Goal: Book appointment/travel/reservation

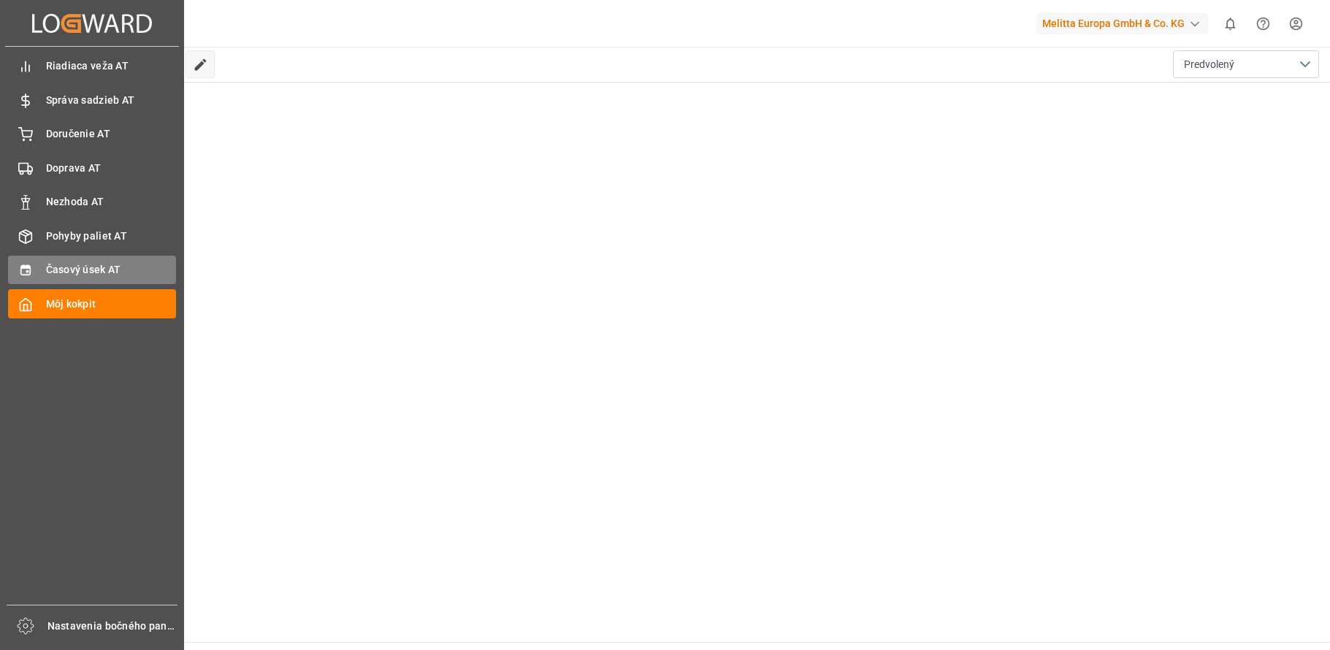
click at [73, 260] on div "Časový úsek AT Časový úsek AT" at bounding box center [92, 270] width 168 height 28
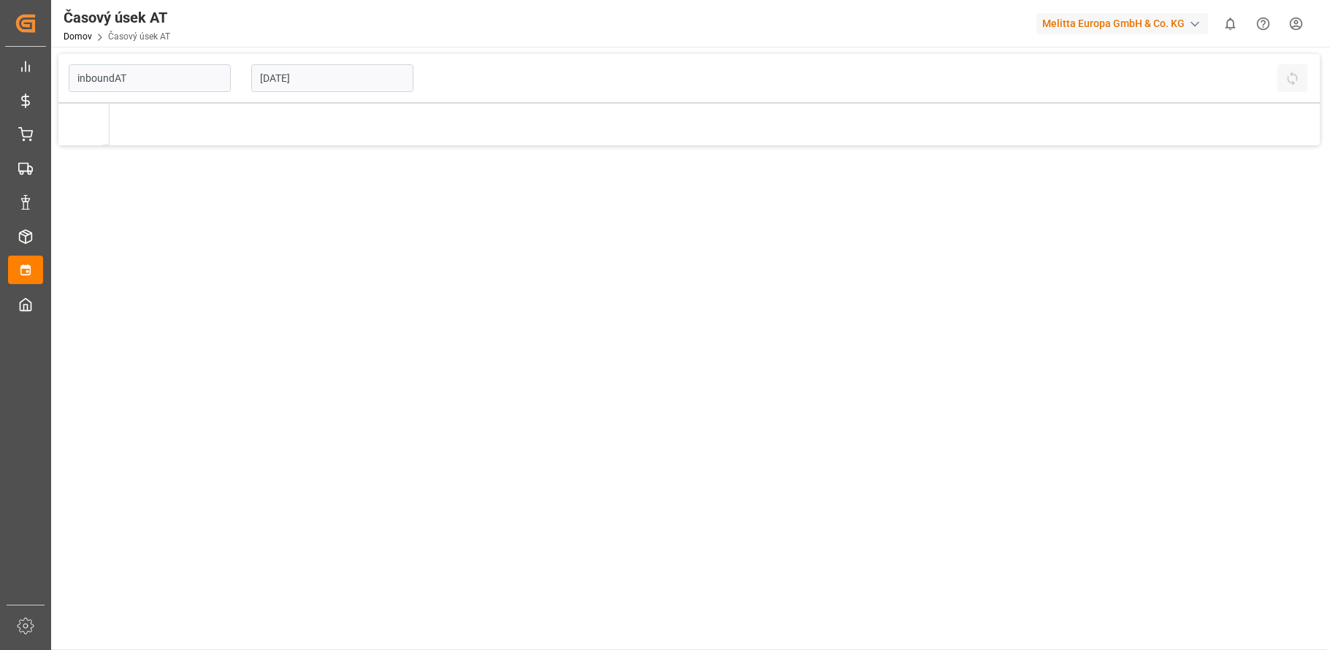
type input "Inbound AT"
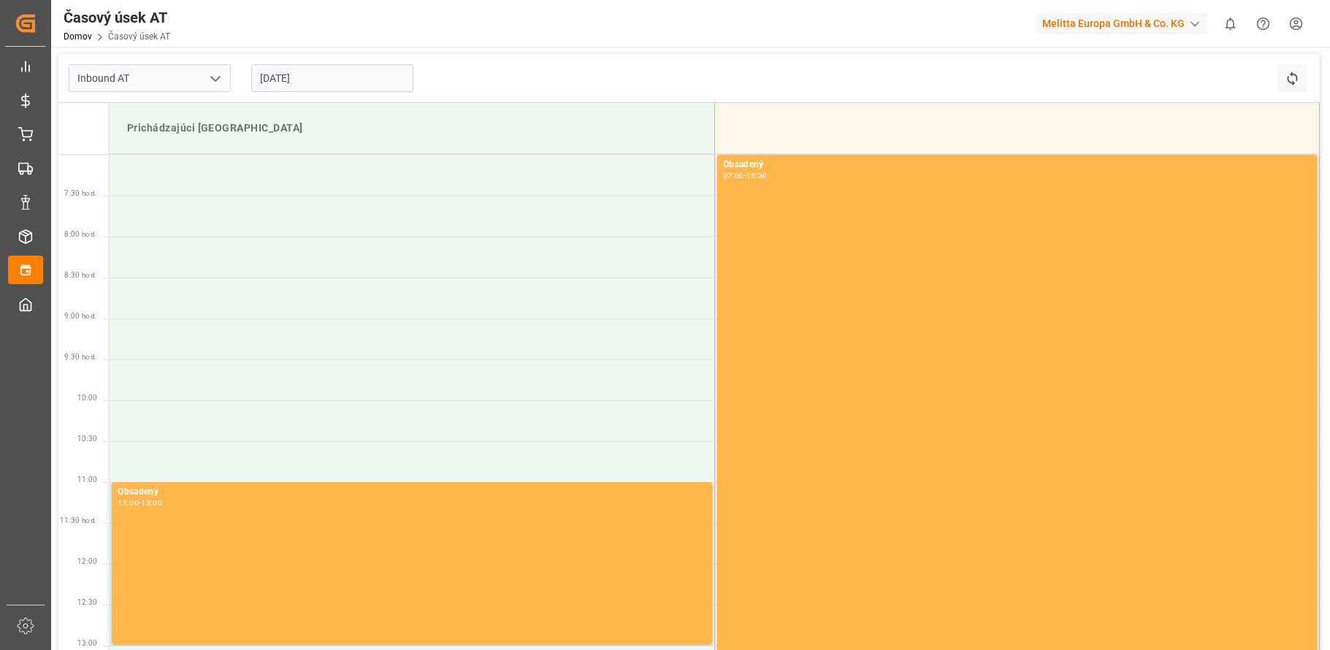
click at [362, 73] on input "[DATE]" at bounding box center [332, 78] width 162 height 28
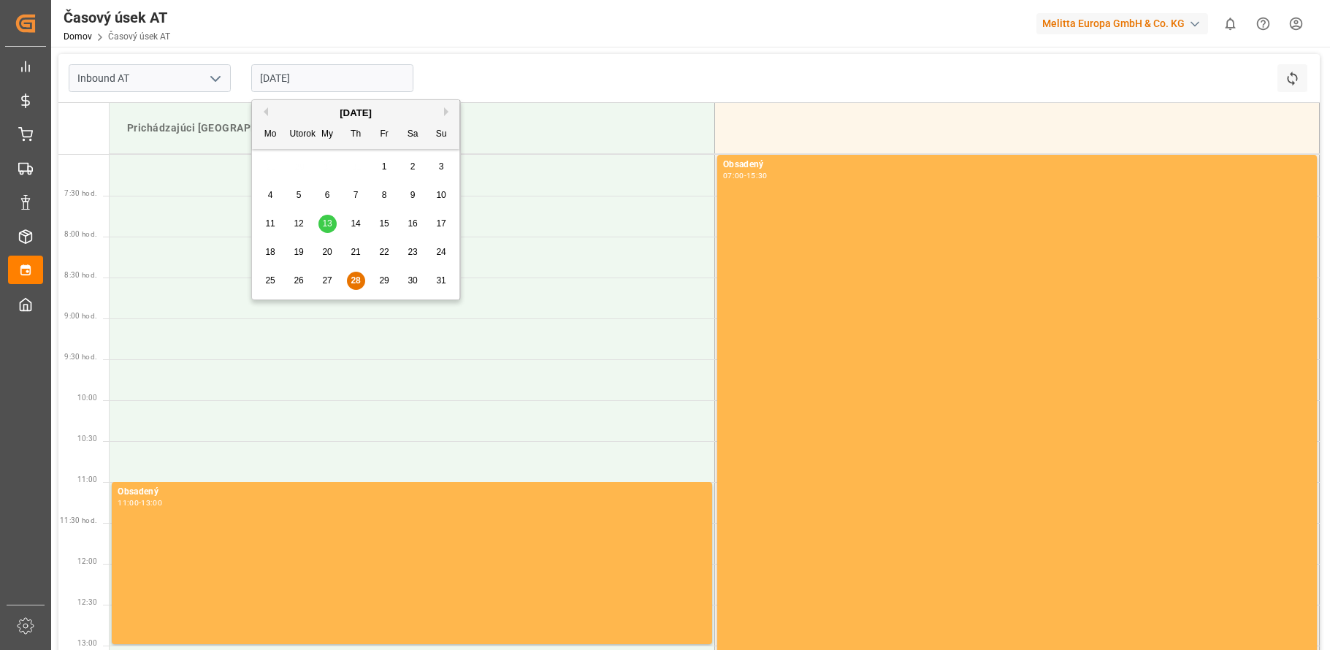
click at [383, 278] on span "29" at bounding box center [383, 280] width 9 height 10
type input "29-08-2025"
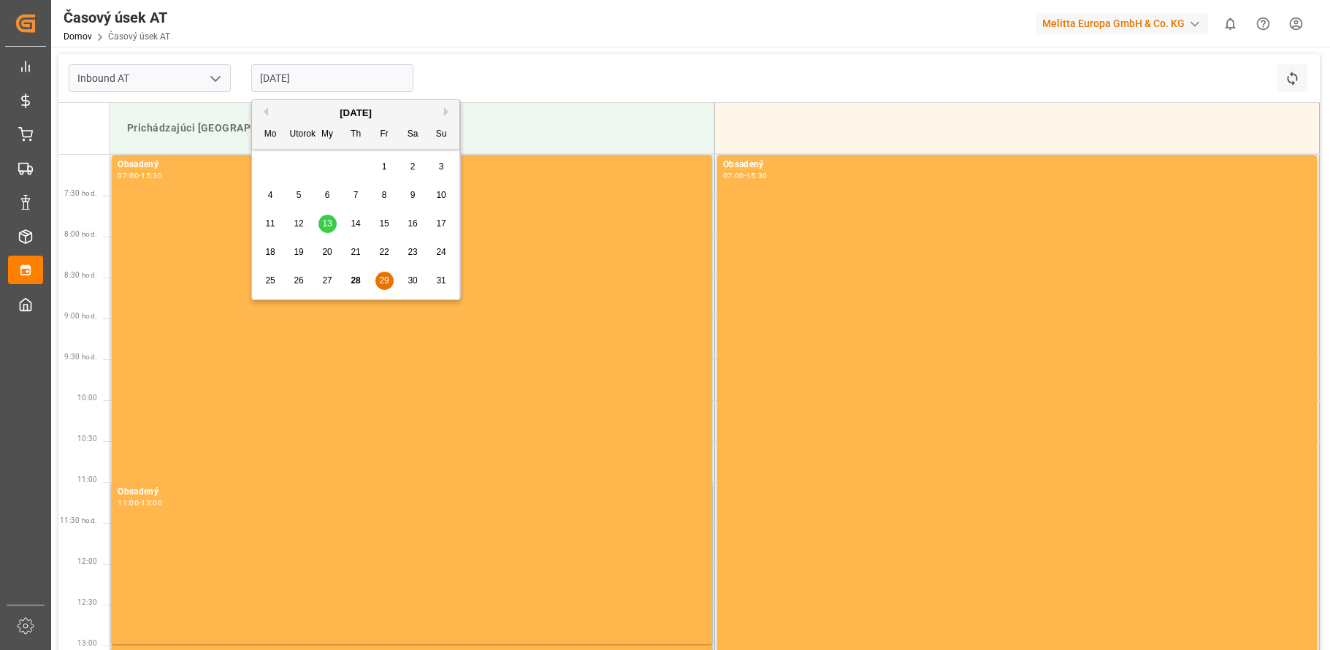
drag, startPoint x: 310, startPoint y: 84, endPoint x: 326, endPoint y: 144, distance: 62.0
click at [311, 84] on input "29-08-2025" at bounding box center [332, 78] width 162 height 28
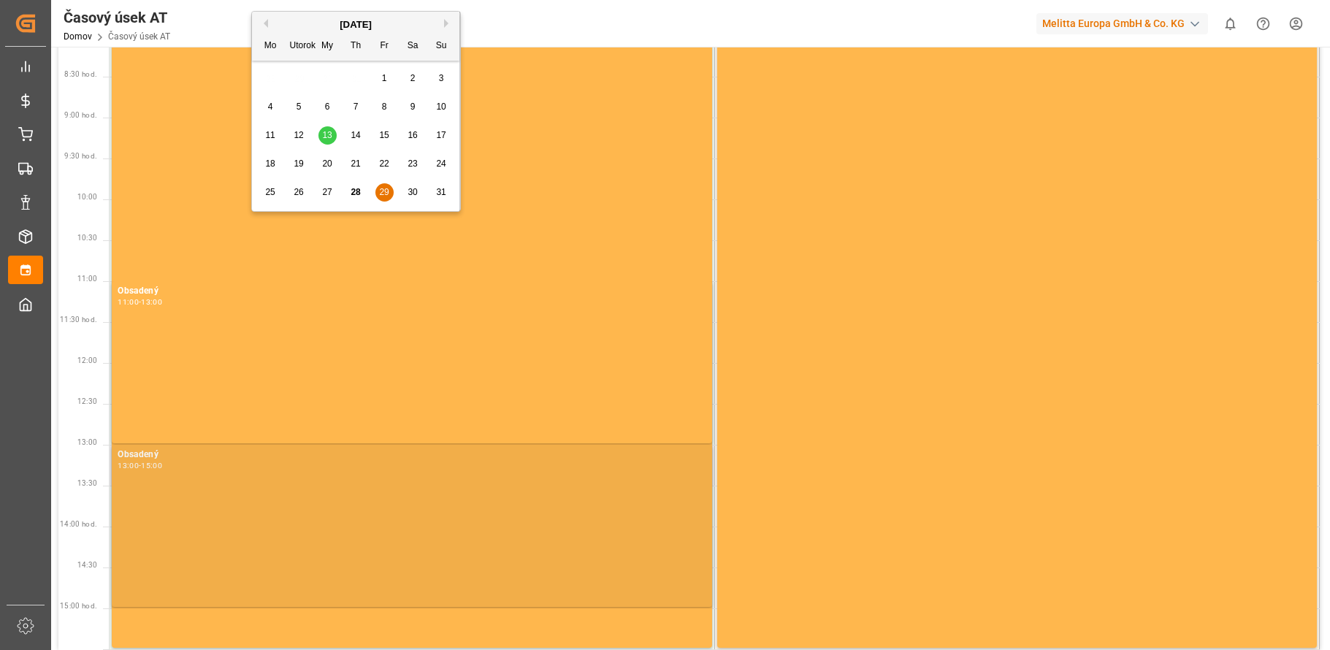
scroll to position [146, 0]
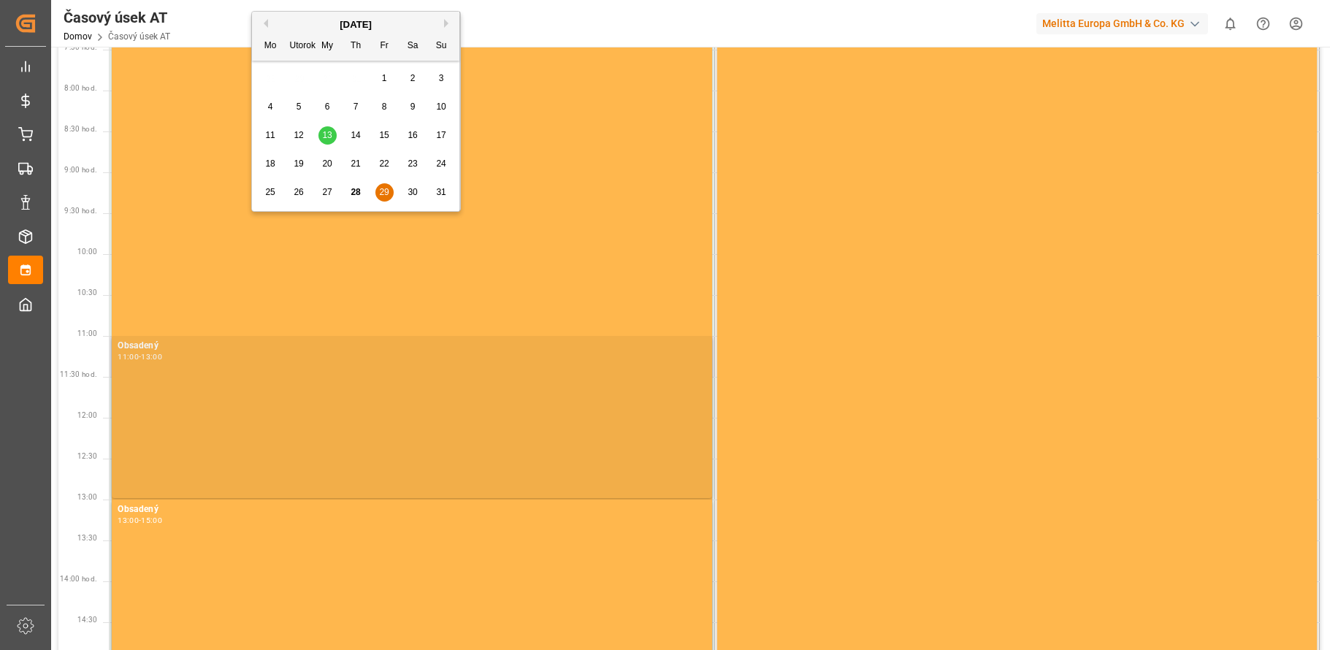
click at [275, 382] on div "Obsadený 11:00 - 13:00" at bounding box center [412, 417] width 589 height 156
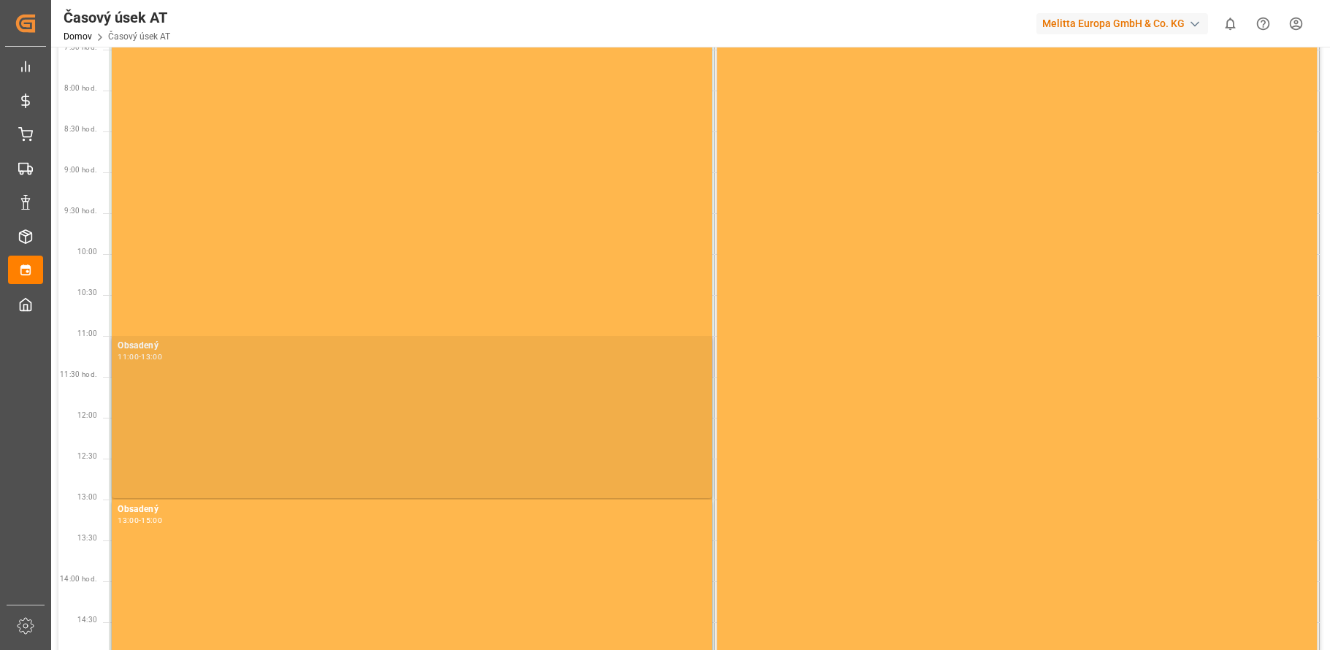
click at [236, 384] on div "Obsadený 11:00 - 13:00" at bounding box center [412, 417] width 589 height 156
click at [141, 357] on div "-" at bounding box center [140, 356] width 2 height 7
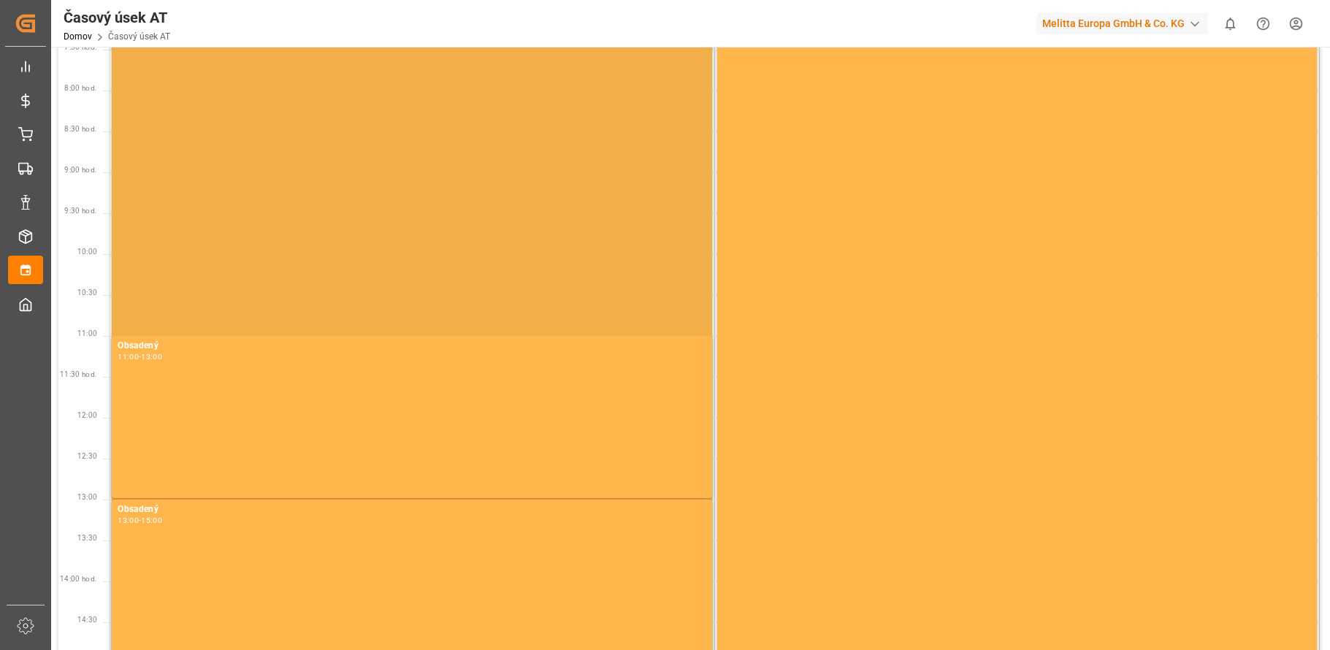
click at [167, 316] on div "Obsadený 07:00 - 15:30" at bounding box center [412, 356] width 589 height 688
click at [177, 234] on div "Obsadený 07:00 - 15:30" at bounding box center [412, 356] width 589 height 688
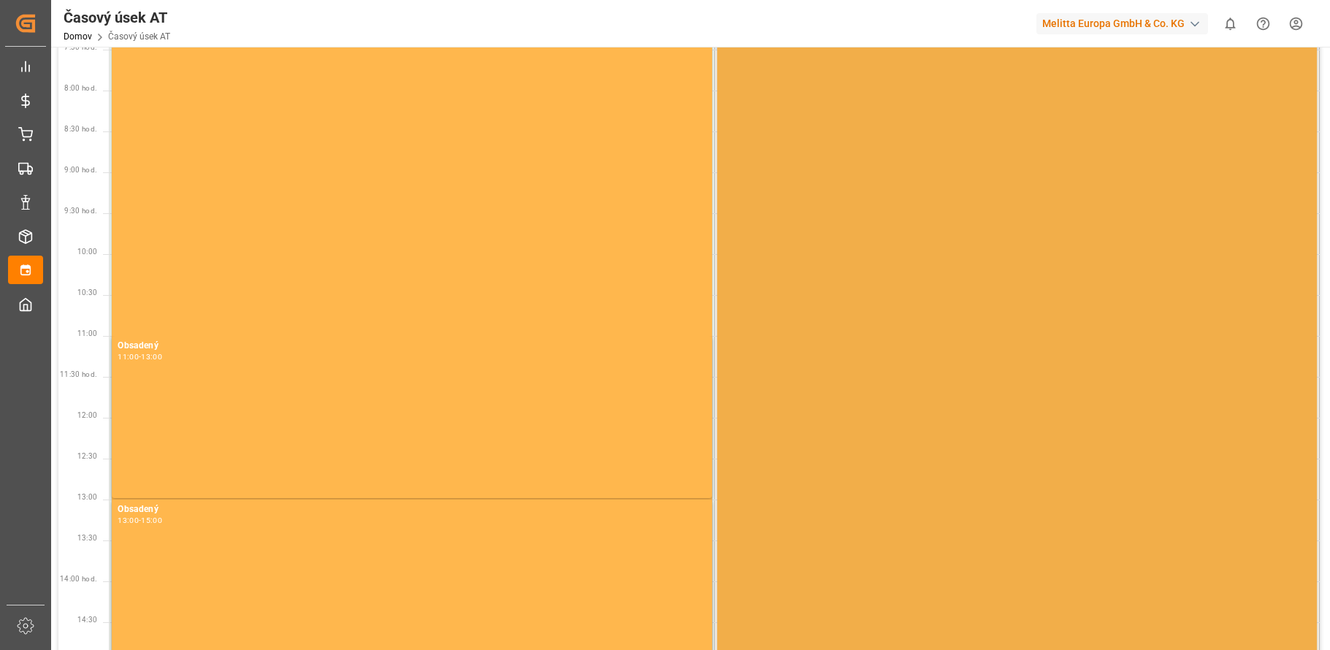
click at [808, 402] on div "Obsadený 07:00 - 15:30" at bounding box center [1017, 356] width 588 height 688
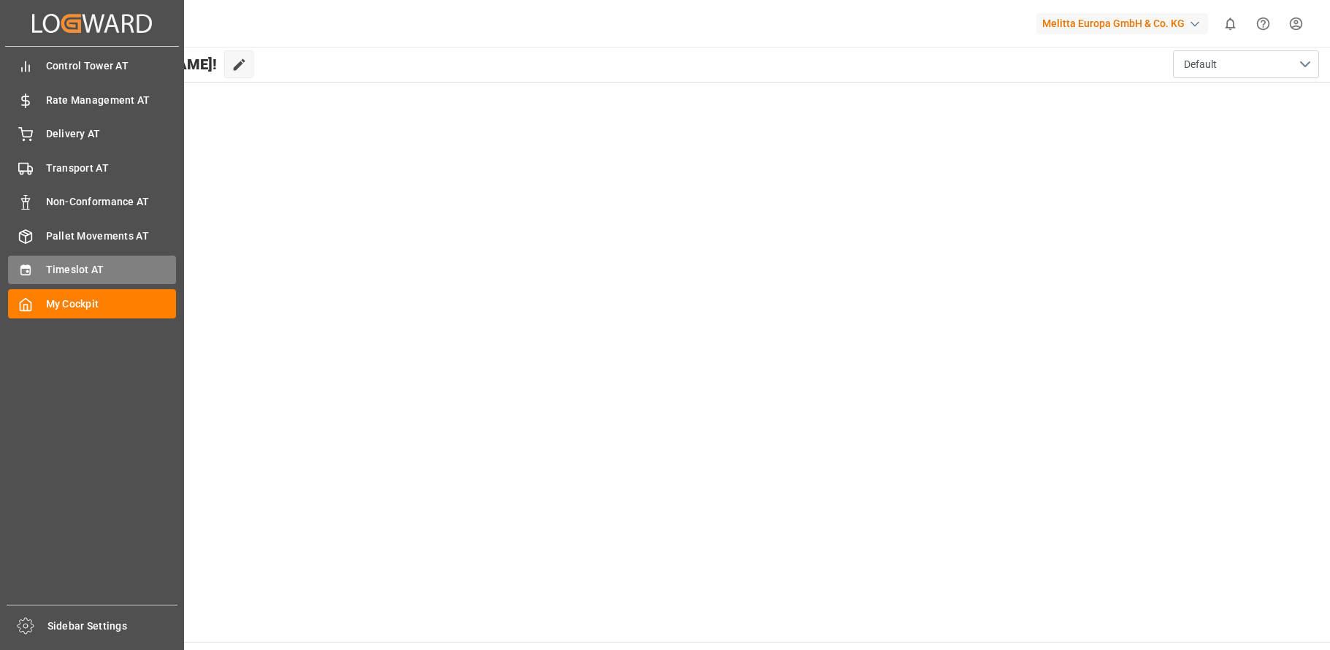
click at [49, 261] on div "Timeslot AT Timeslot AT" at bounding box center [92, 270] width 168 height 28
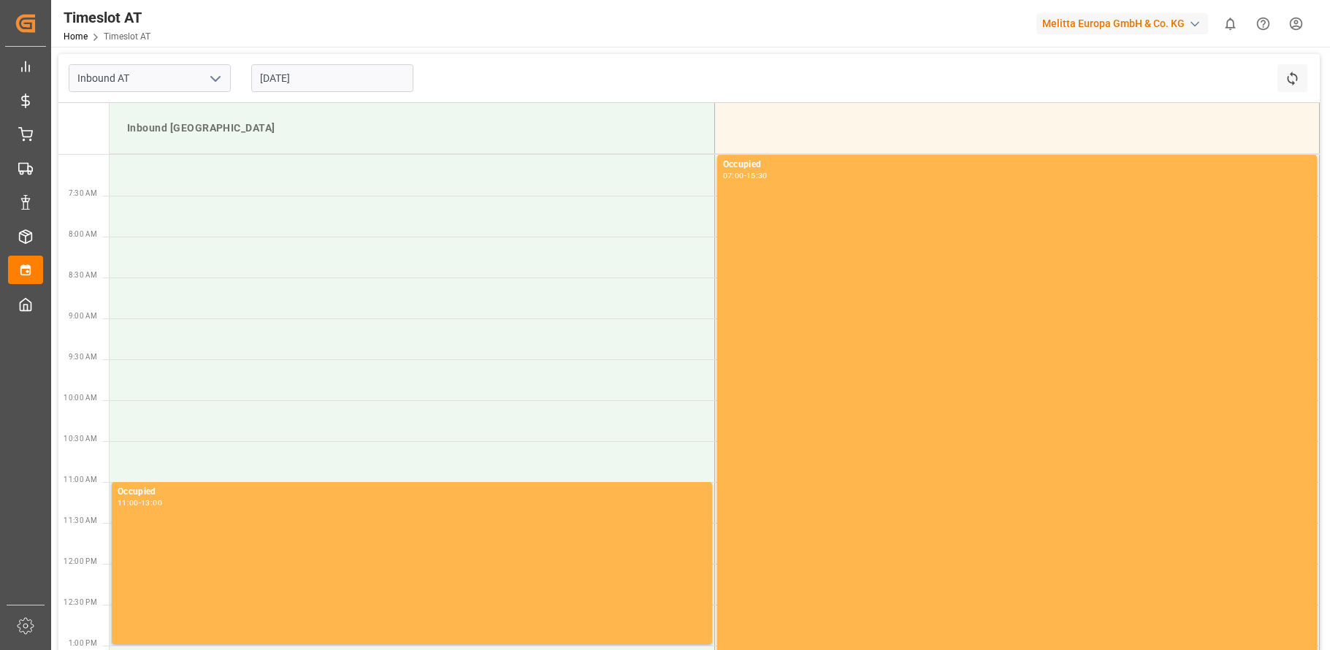
click at [317, 80] on input "[DATE]" at bounding box center [332, 78] width 162 height 28
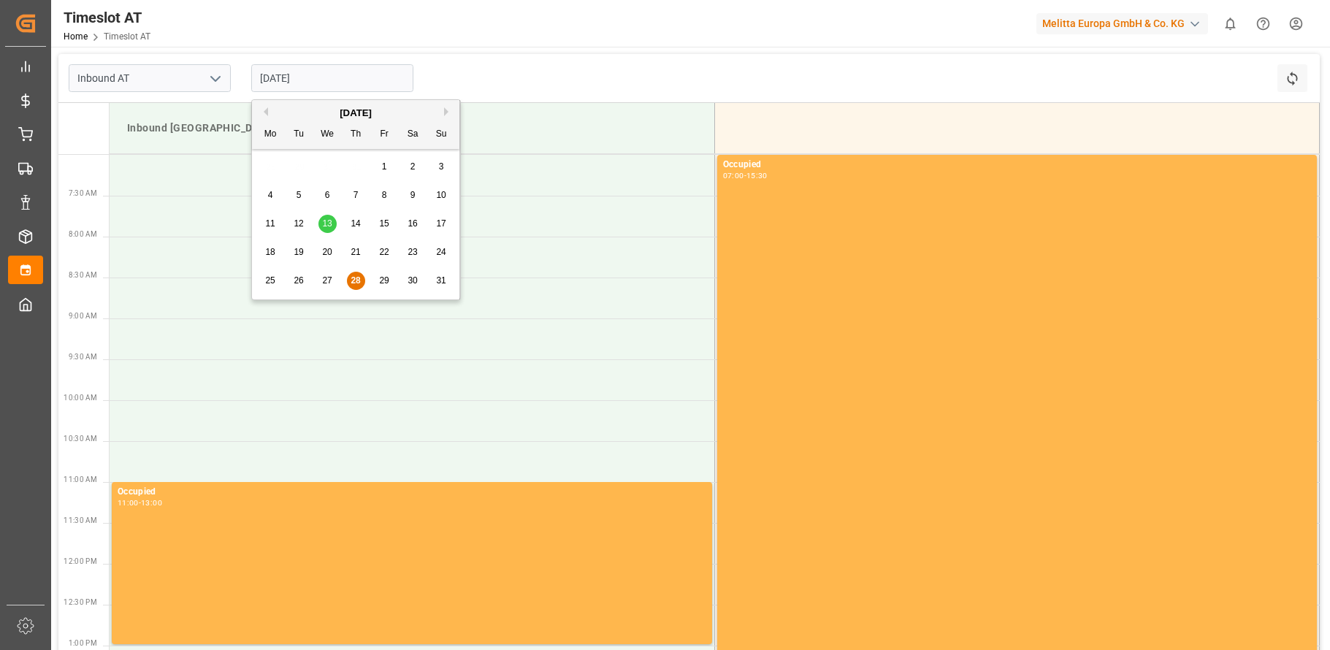
click at [376, 277] on div "29" at bounding box center [384, 281] width 18 height 18
type input "29-08-2025"
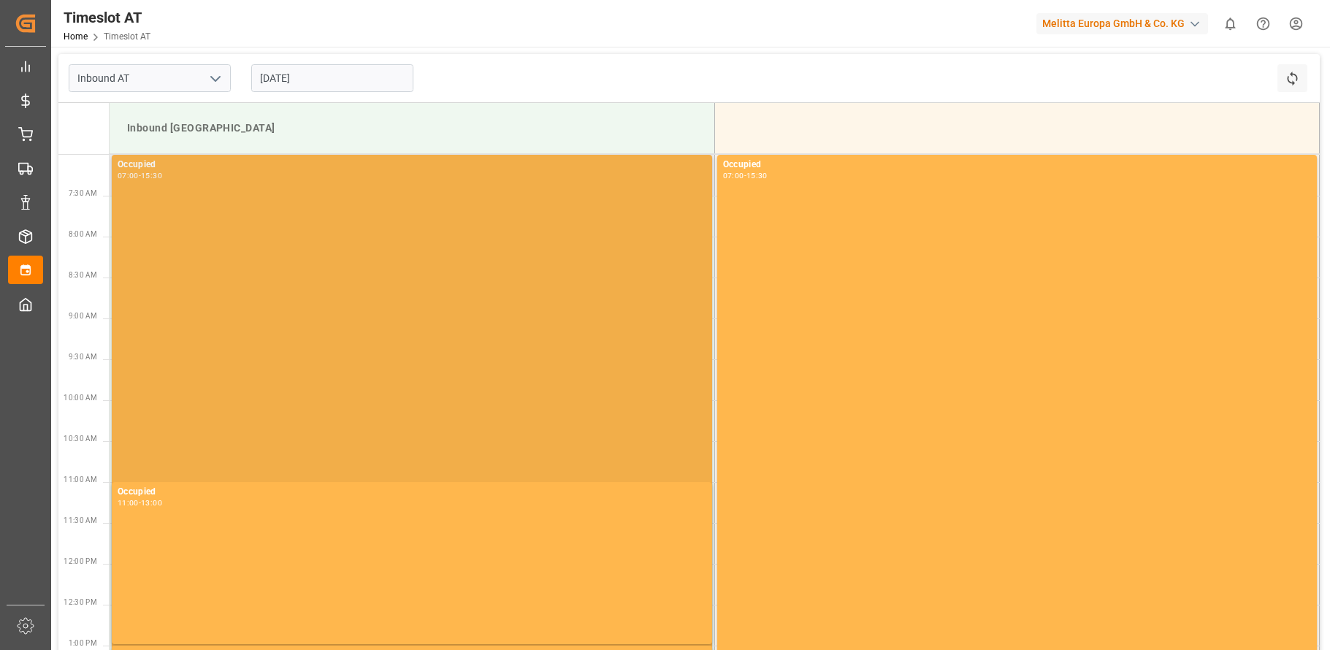
click at [356, 280] on div "Occupied 07:00 - 15:30" at bounding box center [412, 502] width 589 height 688
click at [212, 330] on div "Occupied 07:00 - 15:30" at bounding box center [412, 502] width 589 height 688
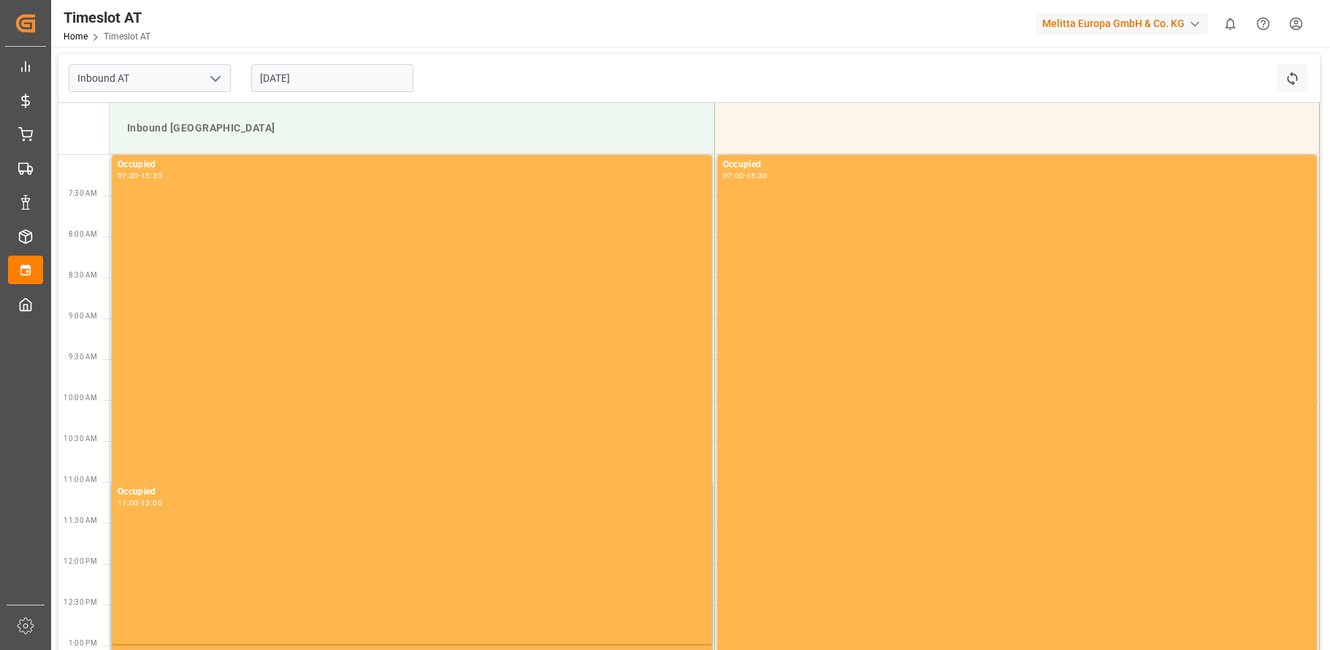
click at [1081, 79] on div "Inbound AT 29-08-2025 Refresh Time Slots" at bounding box center [688, 78] width 1261 height 49
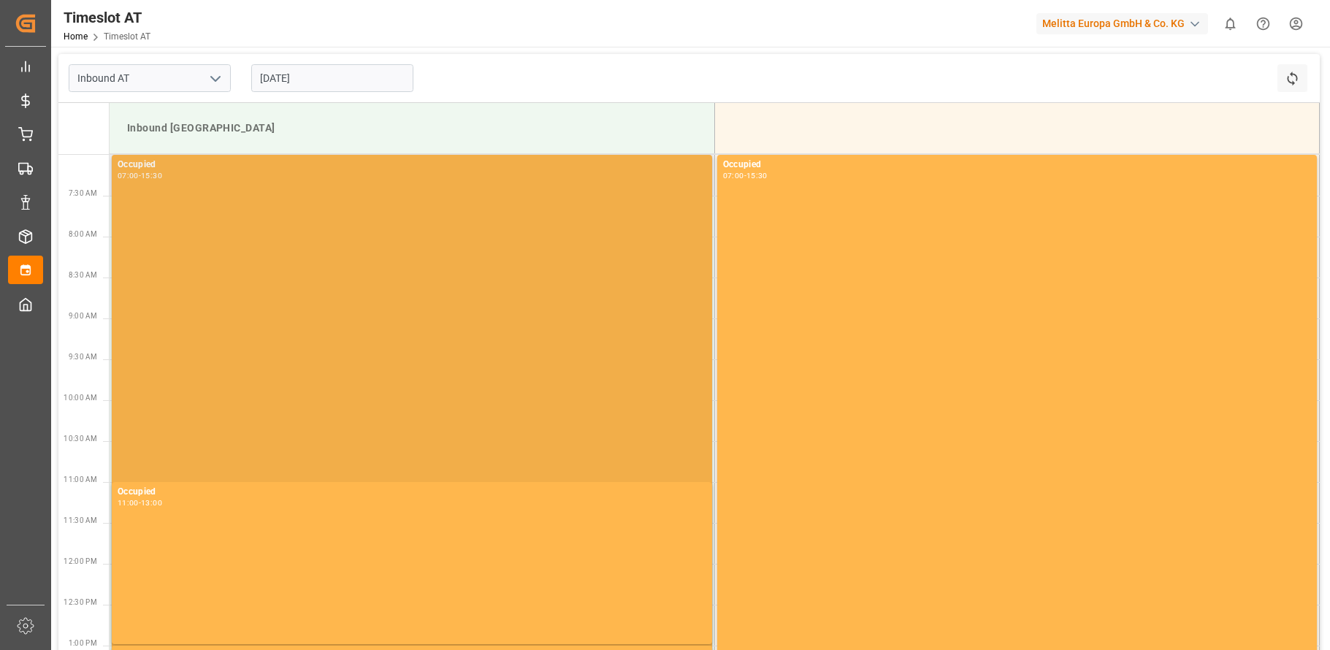
click at [360, 342] on div "Occupied 07:00 - 15:30" at bounding box center [412, 502] width 589 height 688
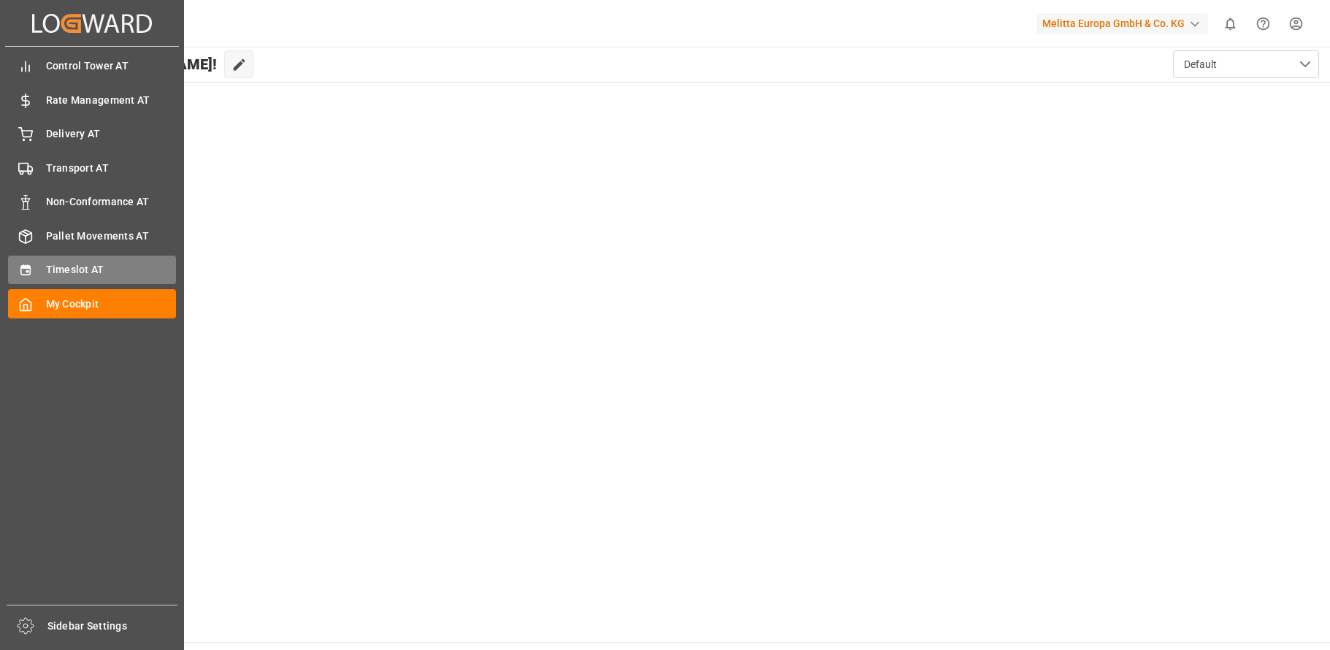
click at [37, 267] on div "Timeslot AT Timeslot AT" at bounding box center [92, 270] width 168 height 28
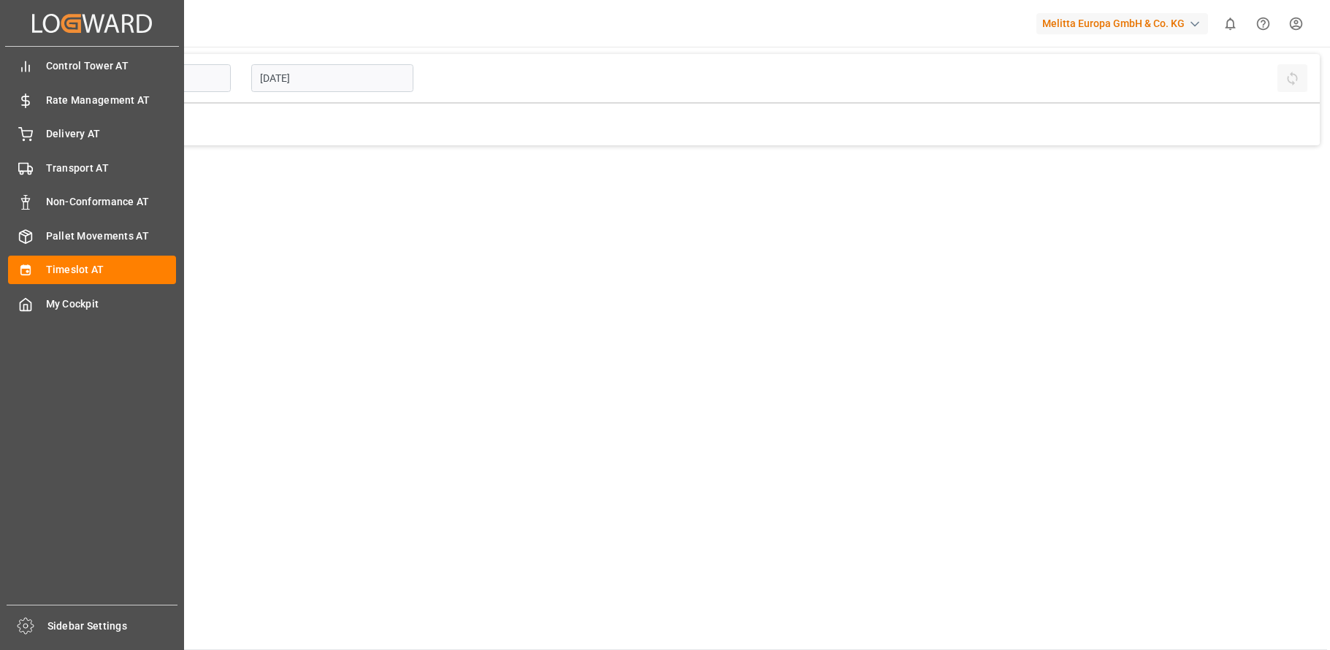
type input "Inbound AT"
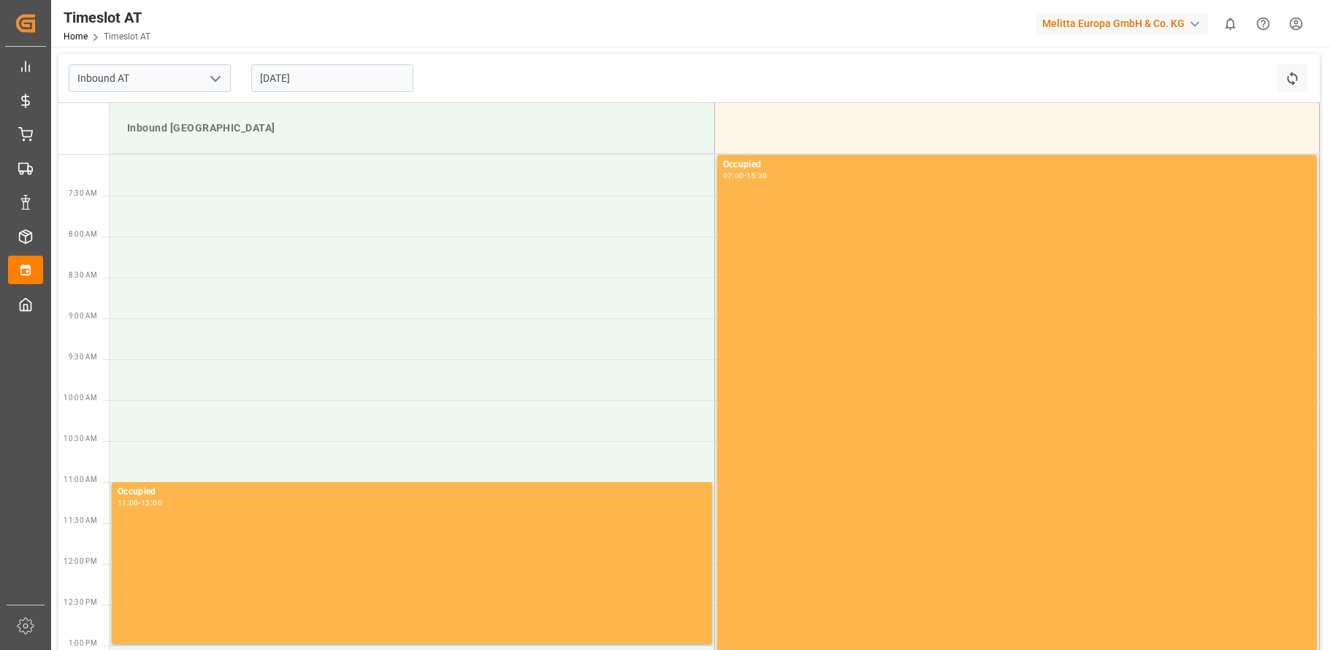
click at [321, 80] on input "[DATE]" at bounding box center [332, 78] width 162 height 28
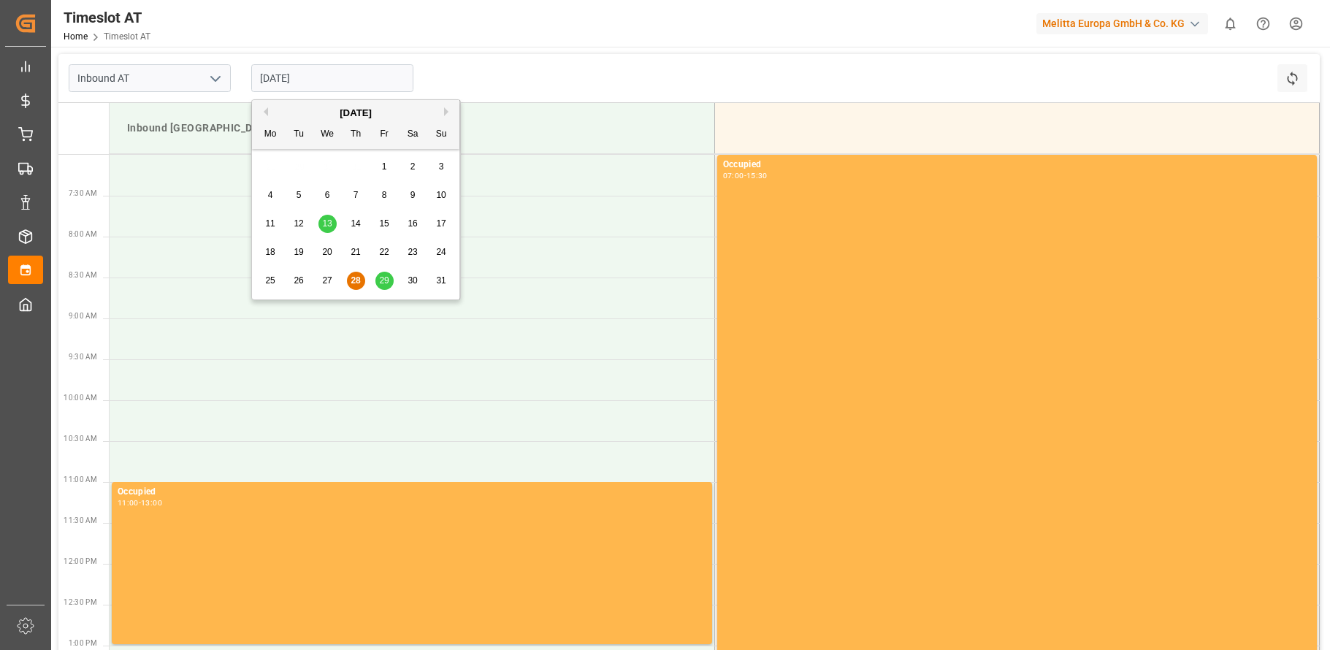
click at [381, 276] on span "29" at bounding box center [383, 280] width 9 height 10
type input "29-08-2025"
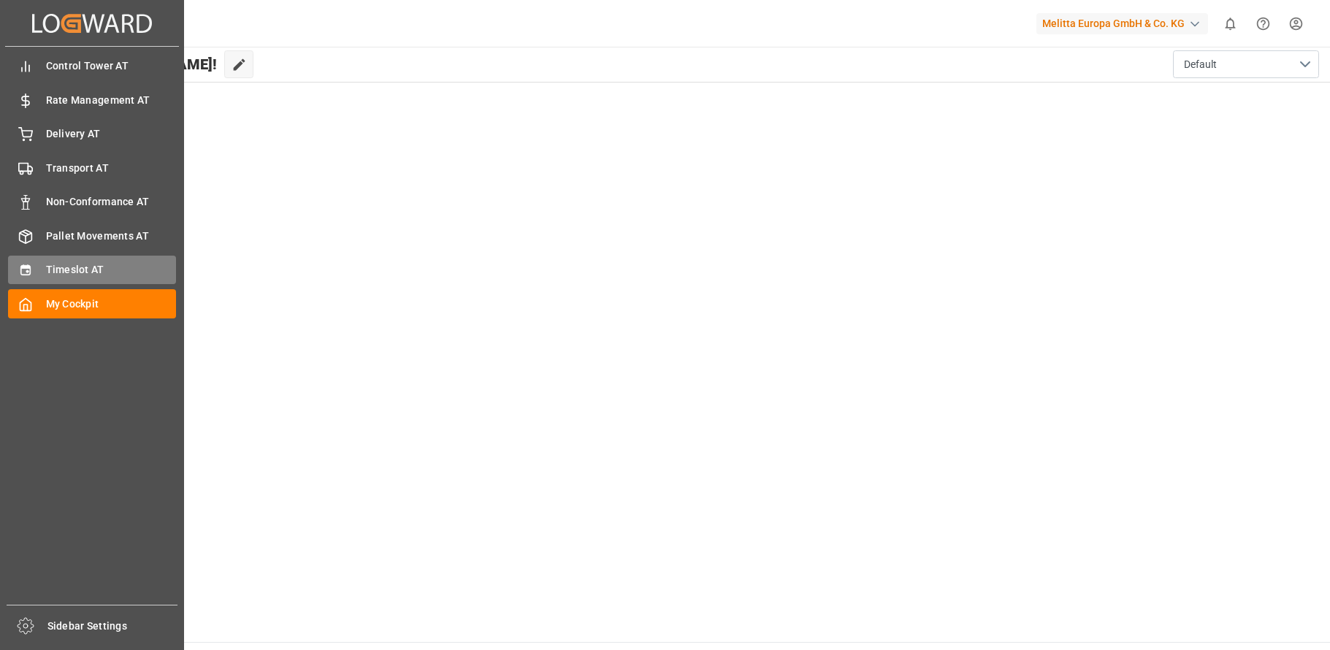
click at [83, 265] on span "Timeslot AT" at bounding box center [111, 269] width 131 height 15
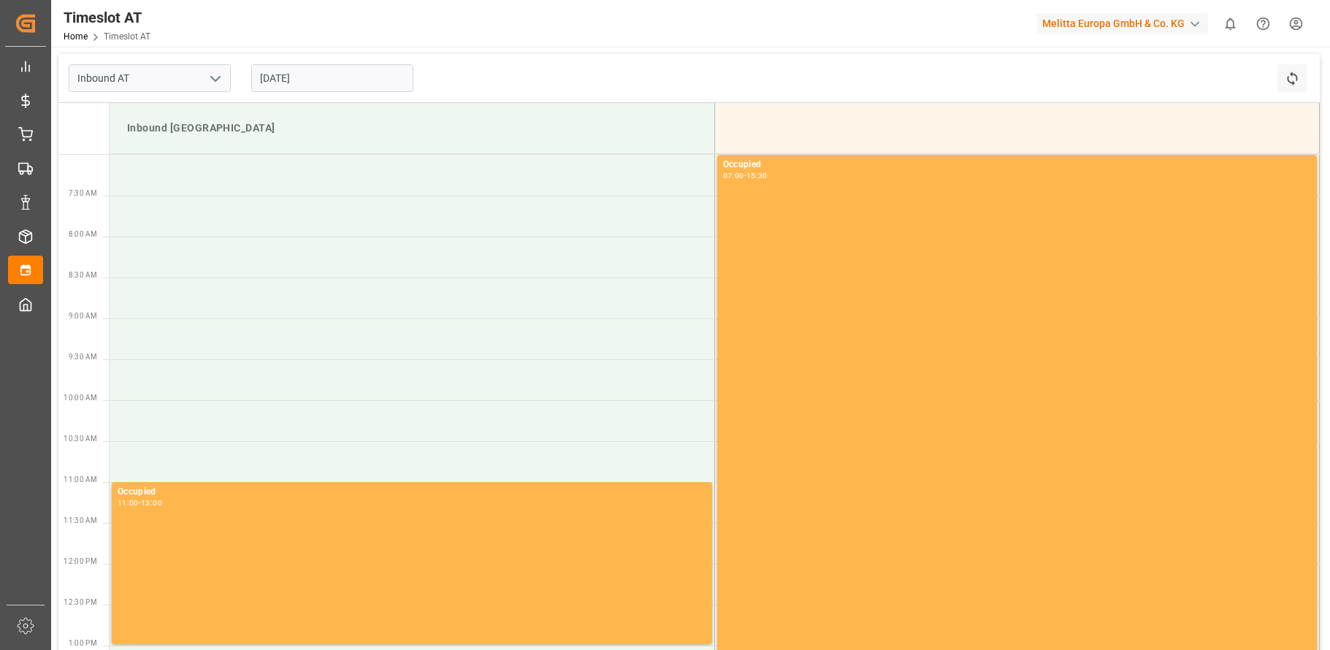
click at [331, 77] on input "[DATE]" at bounding box center [332, 78] width 162 height 28
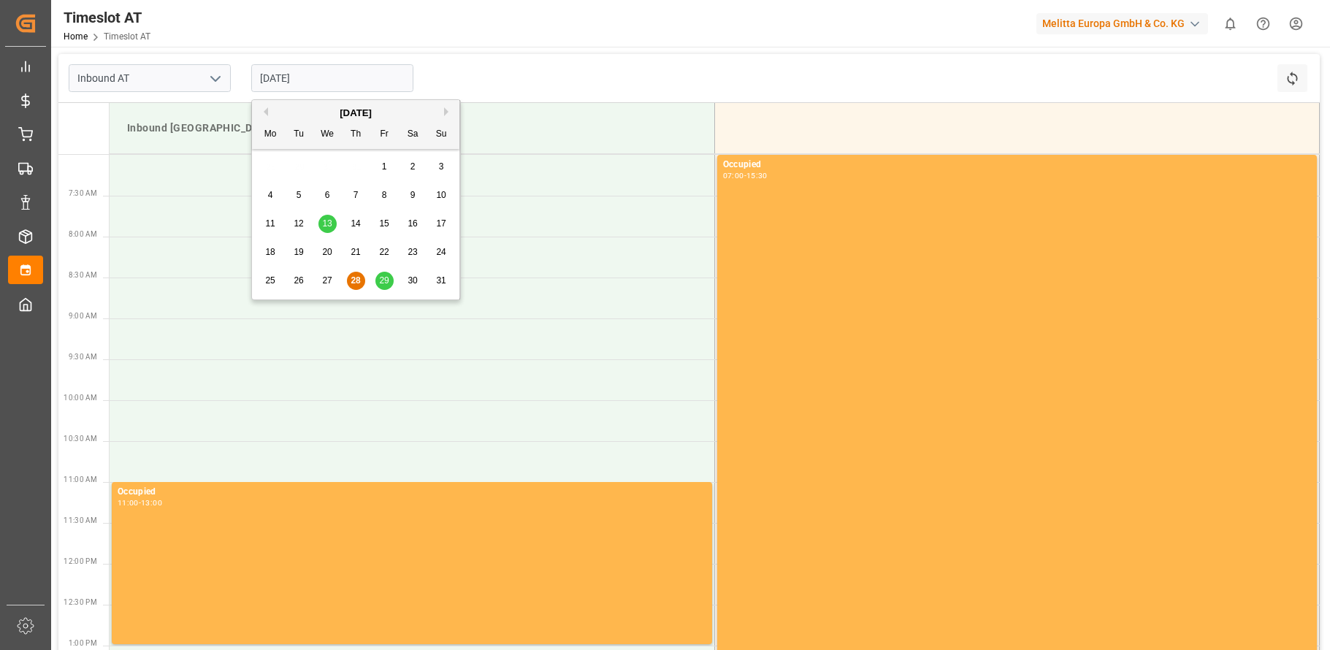
click at [449, 110] on button "Next Month" at bounding box center [448, 111] width 9 height 9
click at [269, 165] on span "1" at bounding box center [270, 166] width 5 height 10
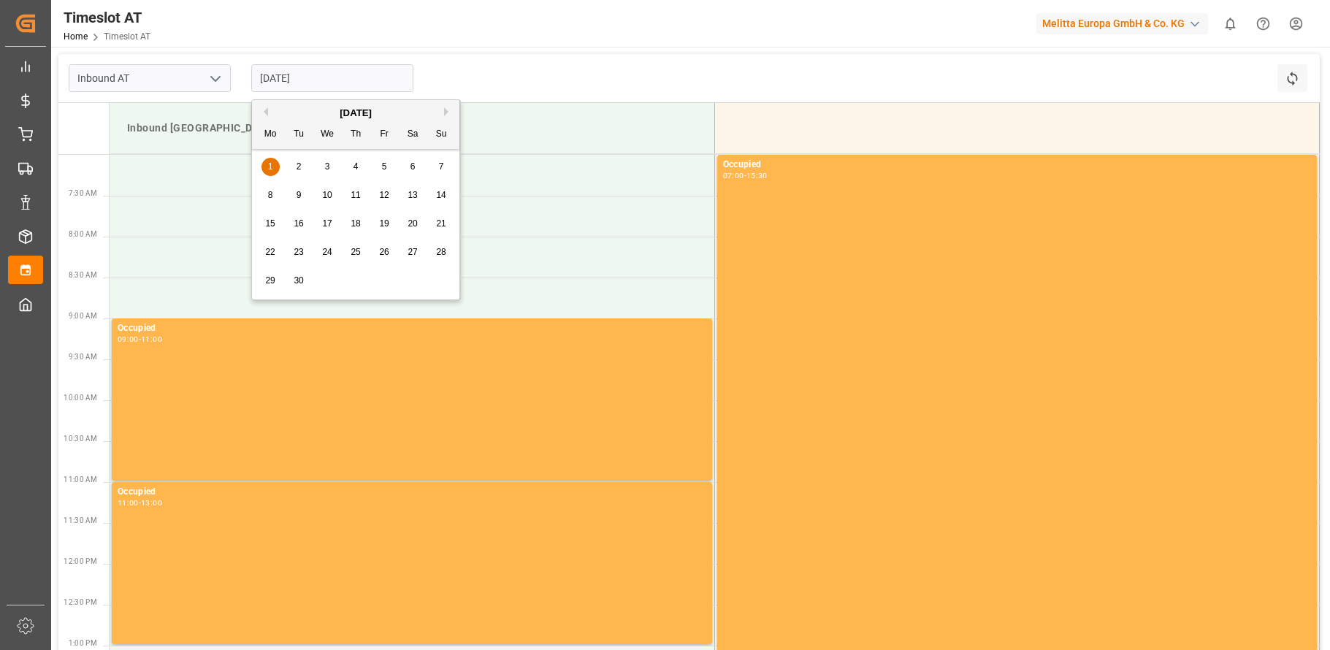
click at [326, 77] on input "[DATE]" at bounding box center [332, 78] width 162 height 28
click at [301, 165] on span "2" at bounding box center [298, 166] width 5 height 10
click at [354, 76] on input "[DATE]" at bounding box center [332, 78] width 162 height 28
click at [326, 164] on span "3" at bounding box center [327, 166] width 5 height 10
type input "[DATE]"
